Goal: Task Accomplishment & Management: Use online tool/utility

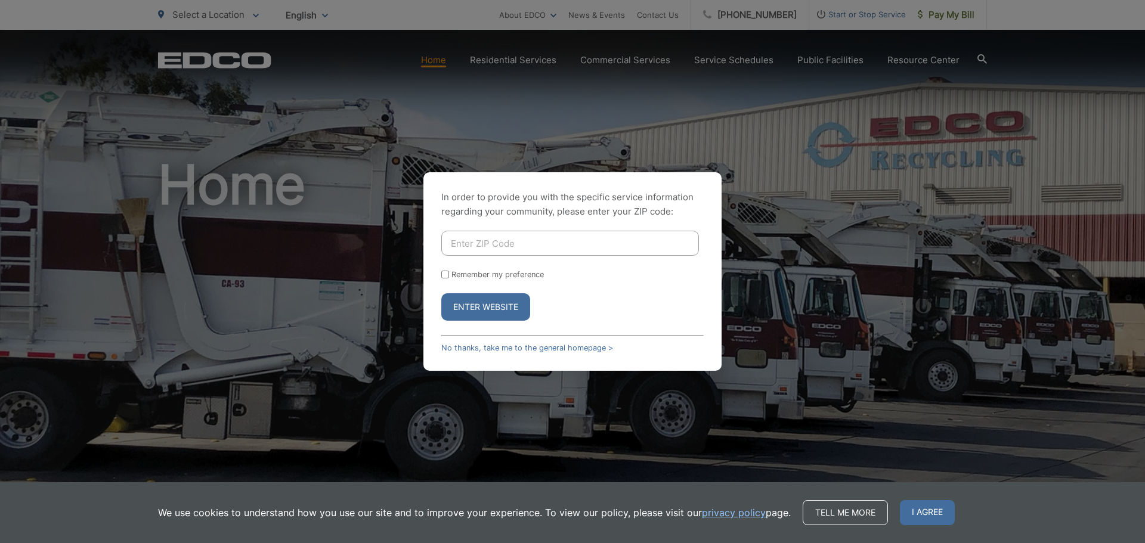
click at [475, 242] on input "Enter ZIP Code" at bounding box center [570, 243] width 258 height 25
type input "92020"
click at [443, 274] on input "Remember my preference" at bounding box center [445, 275] width 8 height 8
checkbox input "true"
click at [469, 308] on button "Enter Website" at bounding box center [485, 306] width 89 height 27
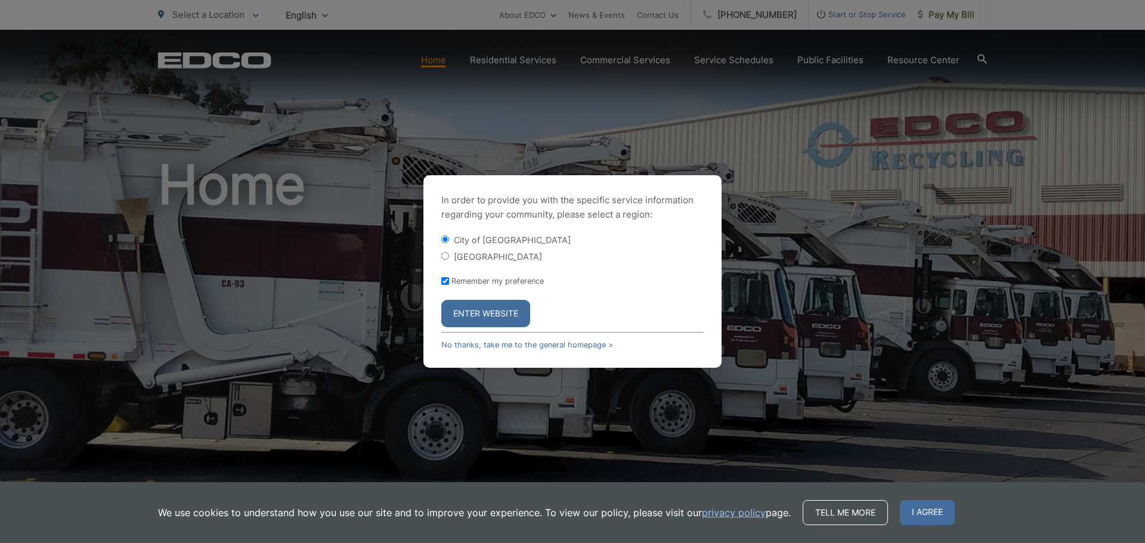
click at [483, 313] on button "Enter Website" at bounding box center [485, 313] width 89 height 27
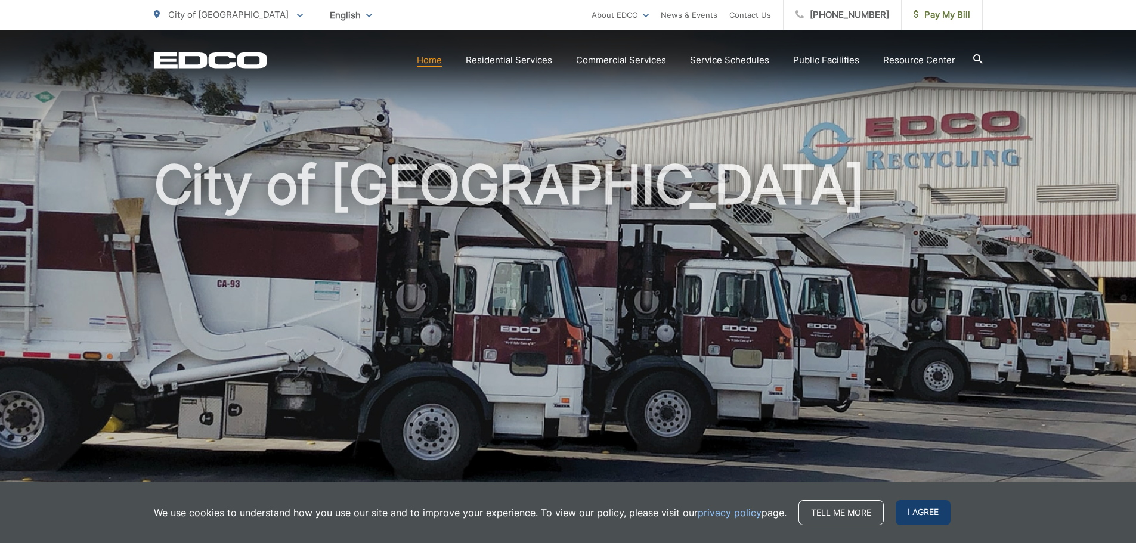
click at [918, 513] on span "I agree" at bounding box center [923, 512] width 55 height 25
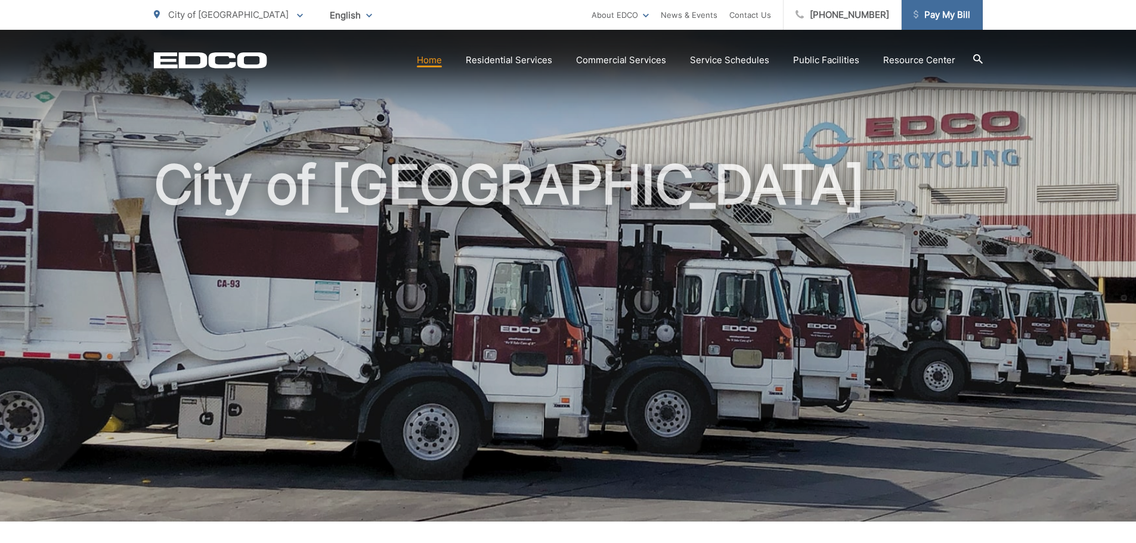
click at [931, 16] on span "Pay My Bill" at bounding box center [942, 15] width 57 height 14
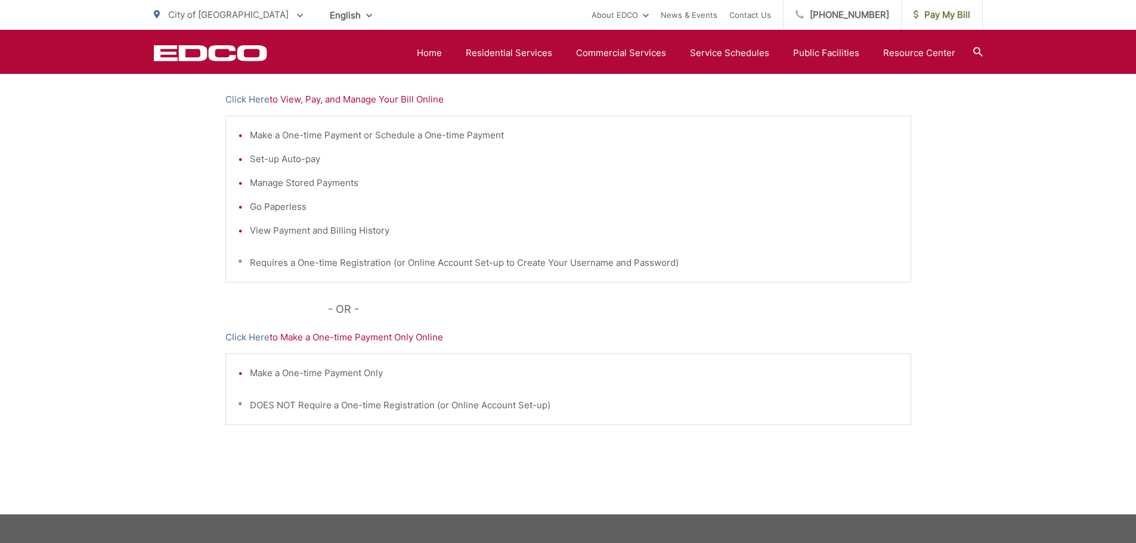
scroll to position [179, 0]
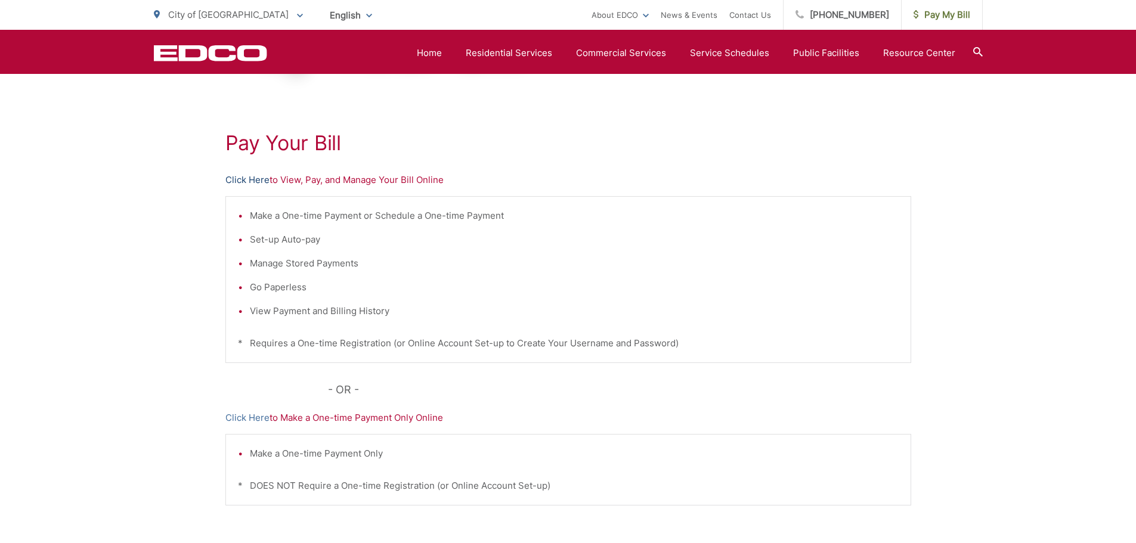
click at [247, 179] on link "Click Here" at bounding box center [247, 180] width 44 height 14
